Goal: Task Accomplishment & Management: Manage account settings

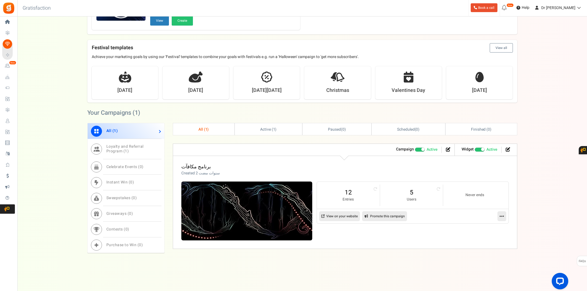
scroll to position [154, 0]
click at [277, 267] on div "View less View more × [NEW!] Include taxes and shipping when rewarding points f…" at bounding box center [293, 76] width 587 height 429
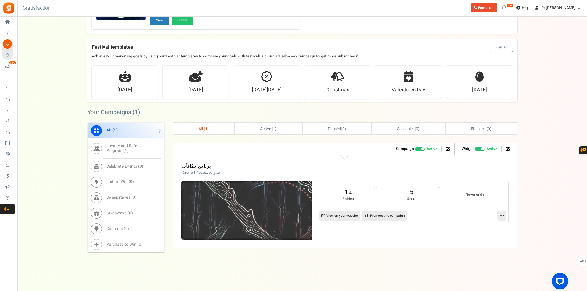
click at [269, 222] on img at bounding box center [246, 211] width 196 height 88
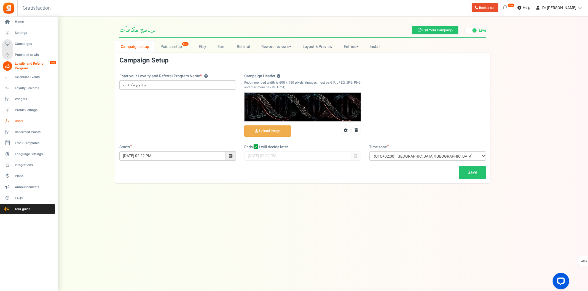
click at [20, 124] on link "Users" at bounding box center [28, 121] width 53 height 9
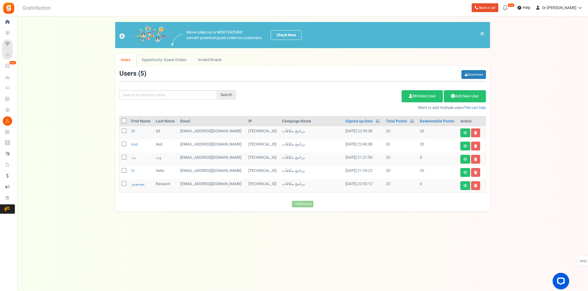
click at [131, 142] on td "asd" at bounding box center [141, 146] width 25 height 13
click at [136, 144] on link "asd" at bounding box center [134, 144] width 6 height 5
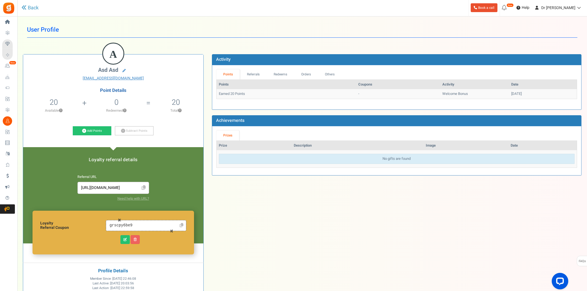
click at [140, 189] on span at bounding box center [143, 188] width 9 height 10
click at [144, 188] on icon at bounding box center [144, 188] width 4 height 5
click at [145, 186] on icon at bounding box center [144, 188] width 4 height 5
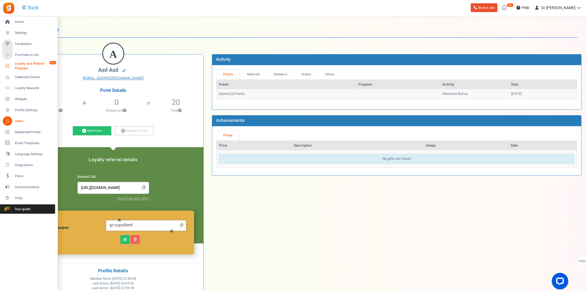
click at [22, 62] on span "Loyalty and Referral Program" at bounding box center [35, 65] width 40 height 9
